Goal: Task Accomplishment & Management: Use online tool/utility

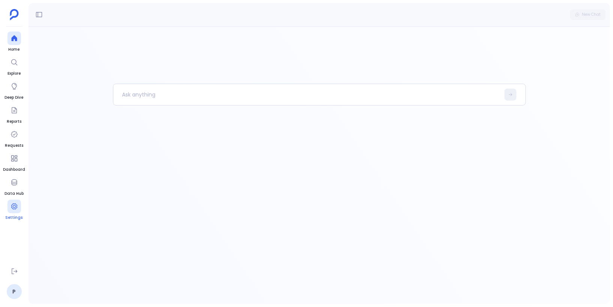
click at [13, 209] on icon at bounding box center [15, 207] width 8 height 8
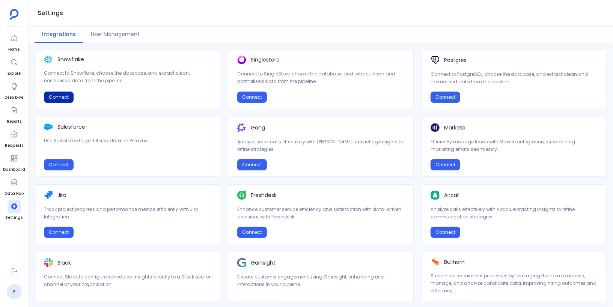
click at [63, 98] on button "Connect" at bounding box center [59, 97] width 30 height 11
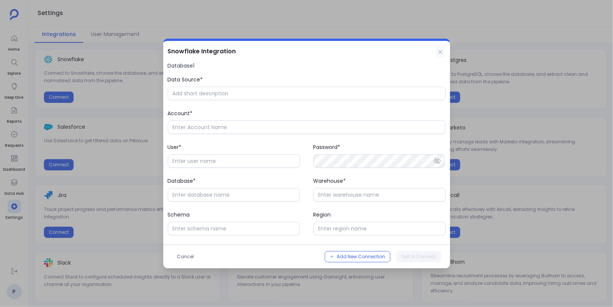
click at [442, 50] on icon at bounding box center [440, 52] width 4 height 4
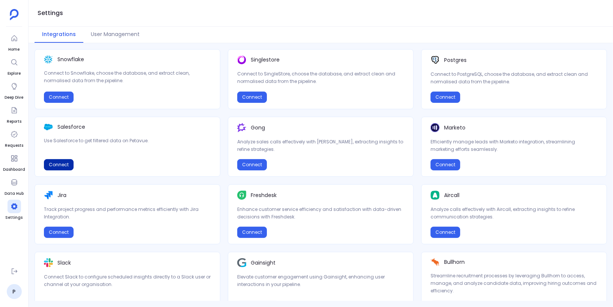
click at [62, 164] on button "Connect" at bounding box center [59, 164] width 30 height 11
click at [151, 167] on div "Connect" at bounding box center [127, 164] width 167 height 11
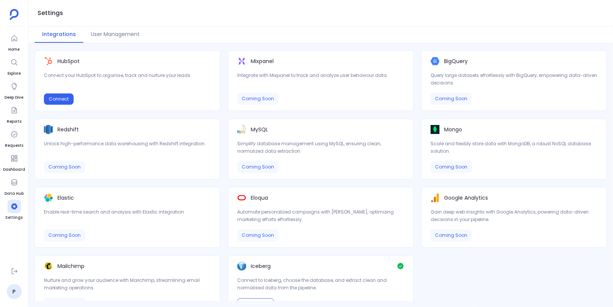
scroll to position [288, 0]
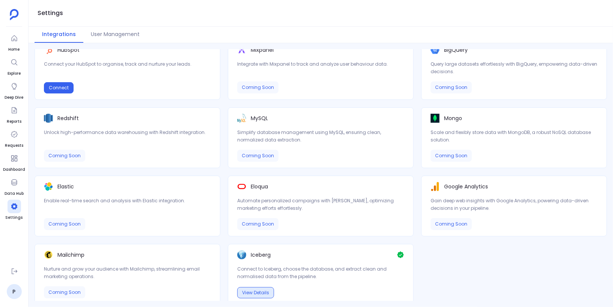
click at [243, 288] on button "View Details" at bounding box center [255, 292] width 37 height 11
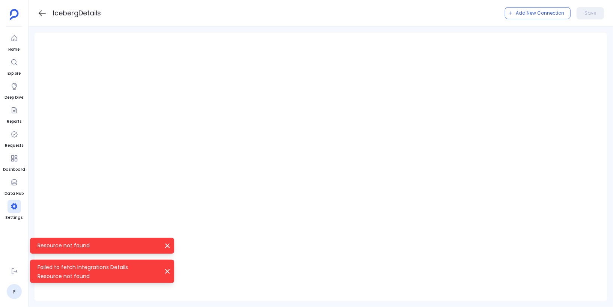
click at [40, 16] on icon at bounding box center [42, 13] width 9 height 9
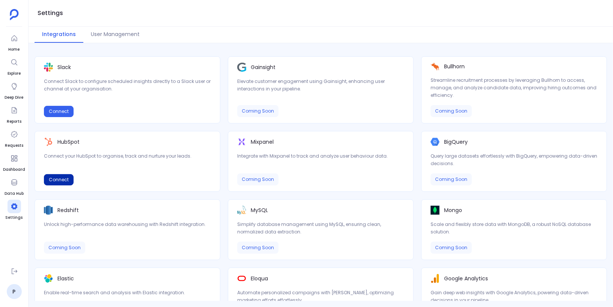
scroll to position [197, 0]
